Goal: Information Seeking & Learning: Learn about a topic

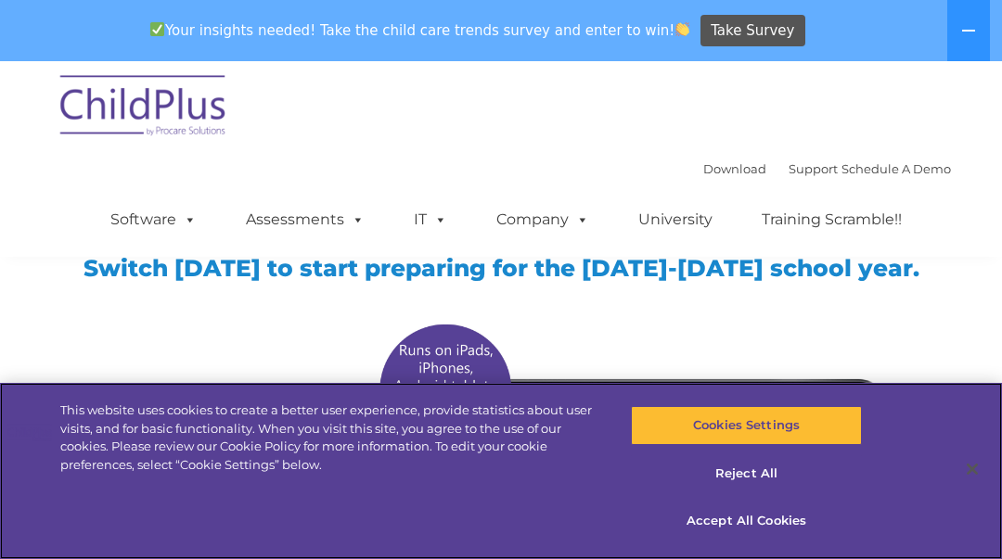
scroll to position [12, 0]
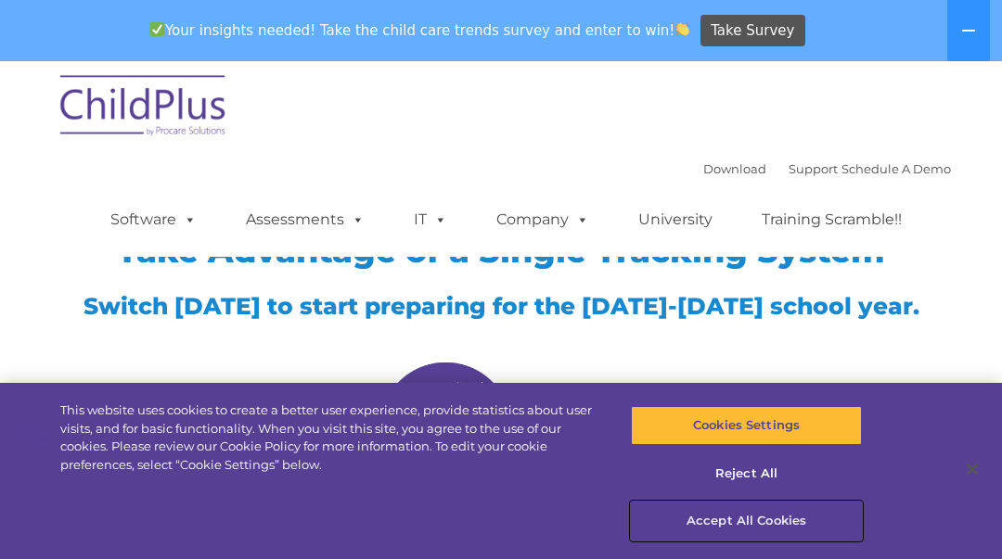
click at [765, 520] on button "Accept All Cookies" at bounding box center [746, 521] width 230 height 39
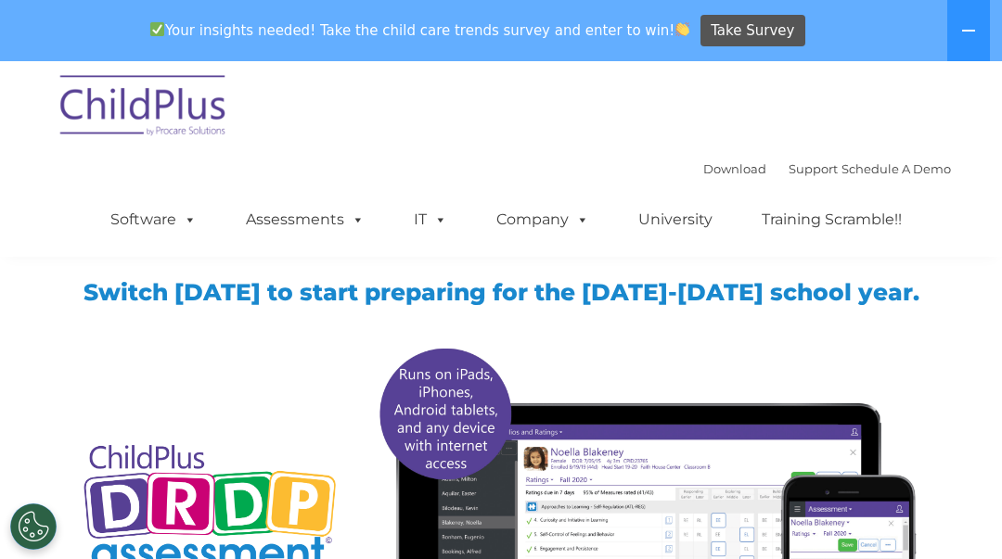
scroll to position [0, 0]
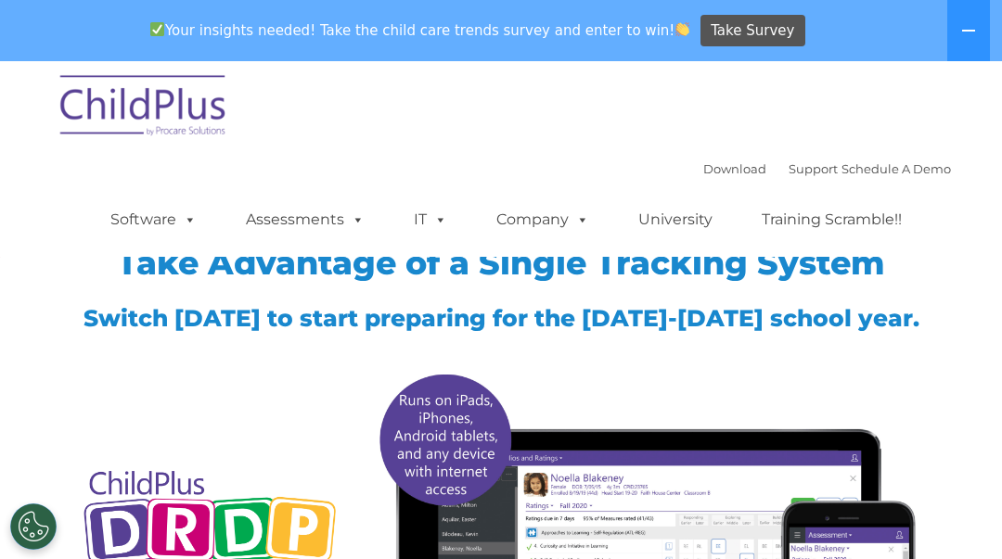
click at [953, 385] on div "Take Advantage of a Single Tracking System Switch [DATE] to start preparing for…" at bounding box center [501, 477] width 1002 height 684
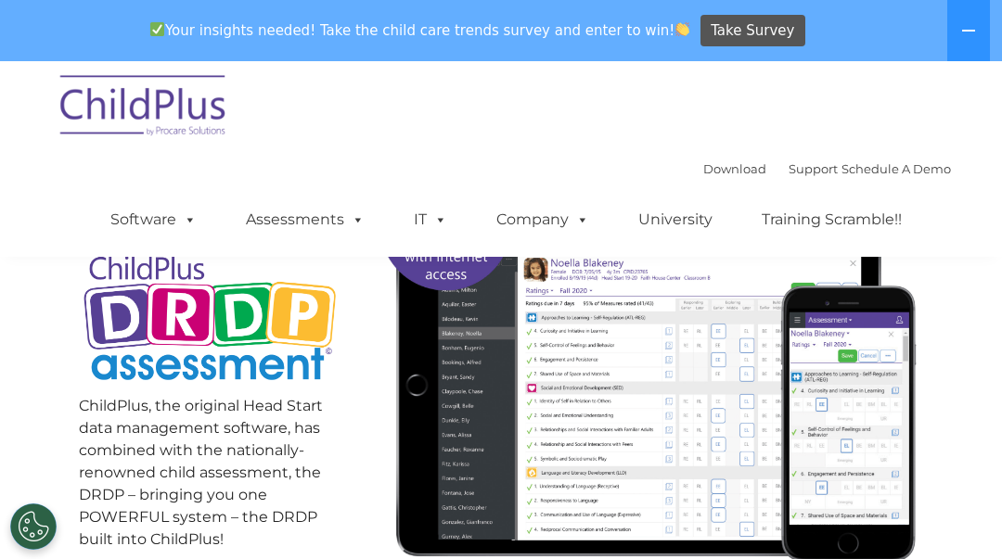
scroll to position [200, 0]
